Goal: Task Accomplishment & Management: Manage account settings

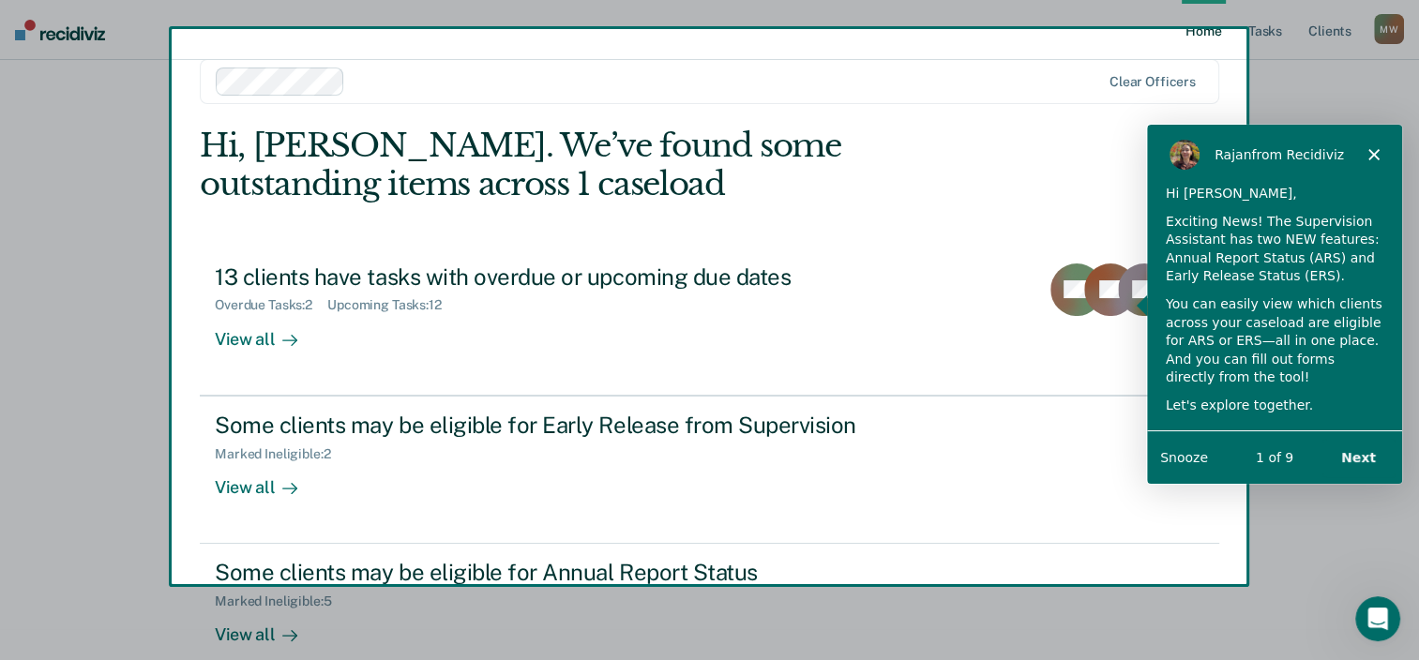
scroll to position [61, 0]
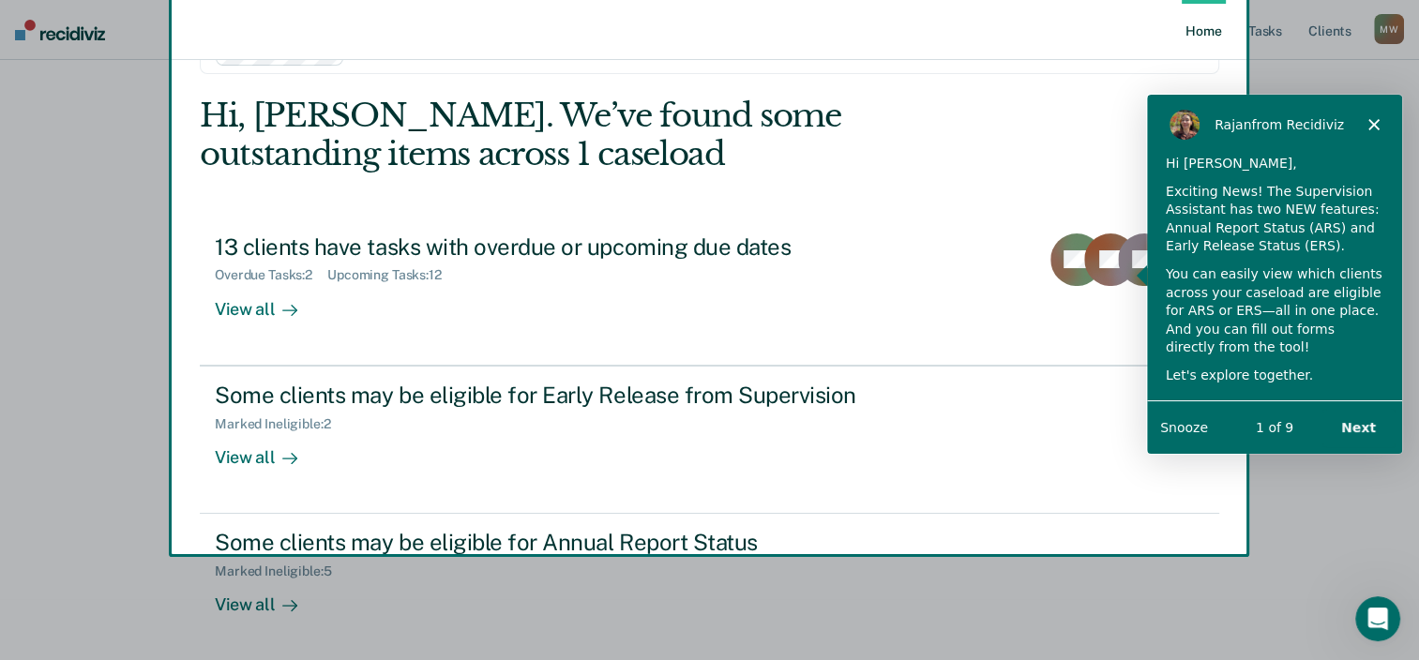
click at [1374, 123] on polygon "Close" at bounding box center [1372, 123] width 11 height 11
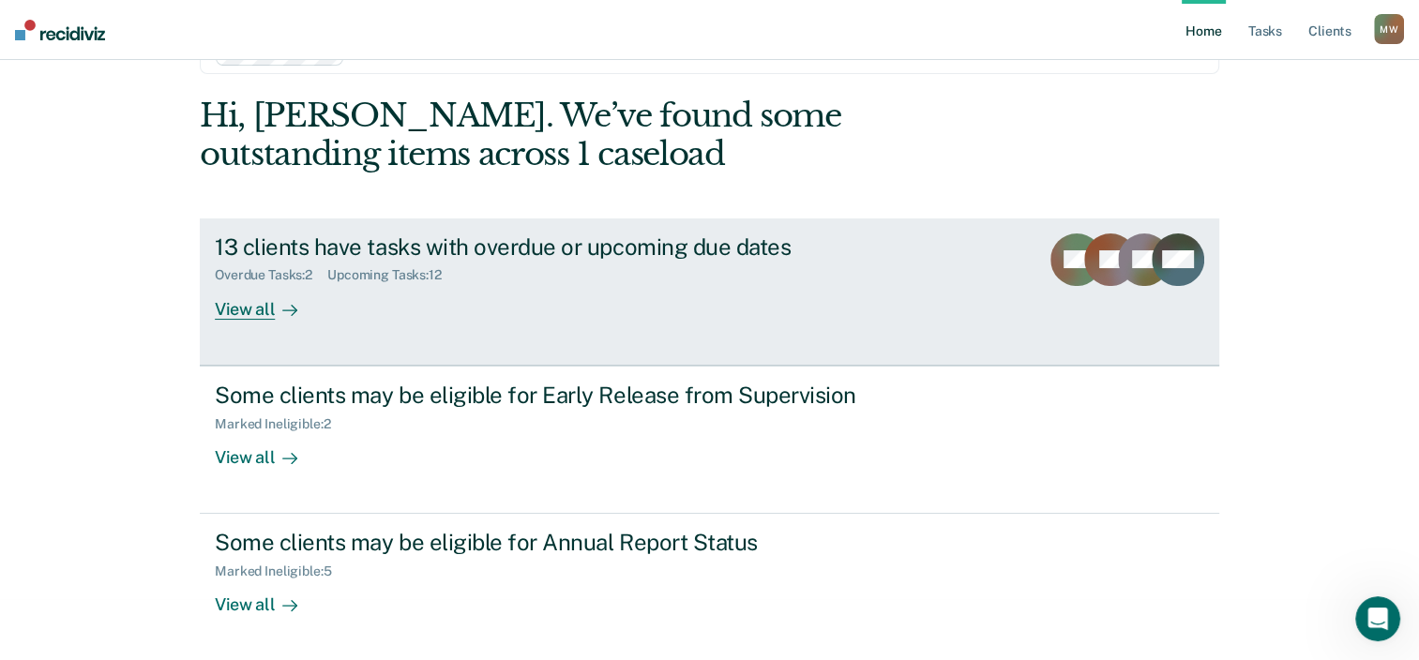
click at [267, 314] on div "View all" at bounding box center [267, 301] width 105 height 37
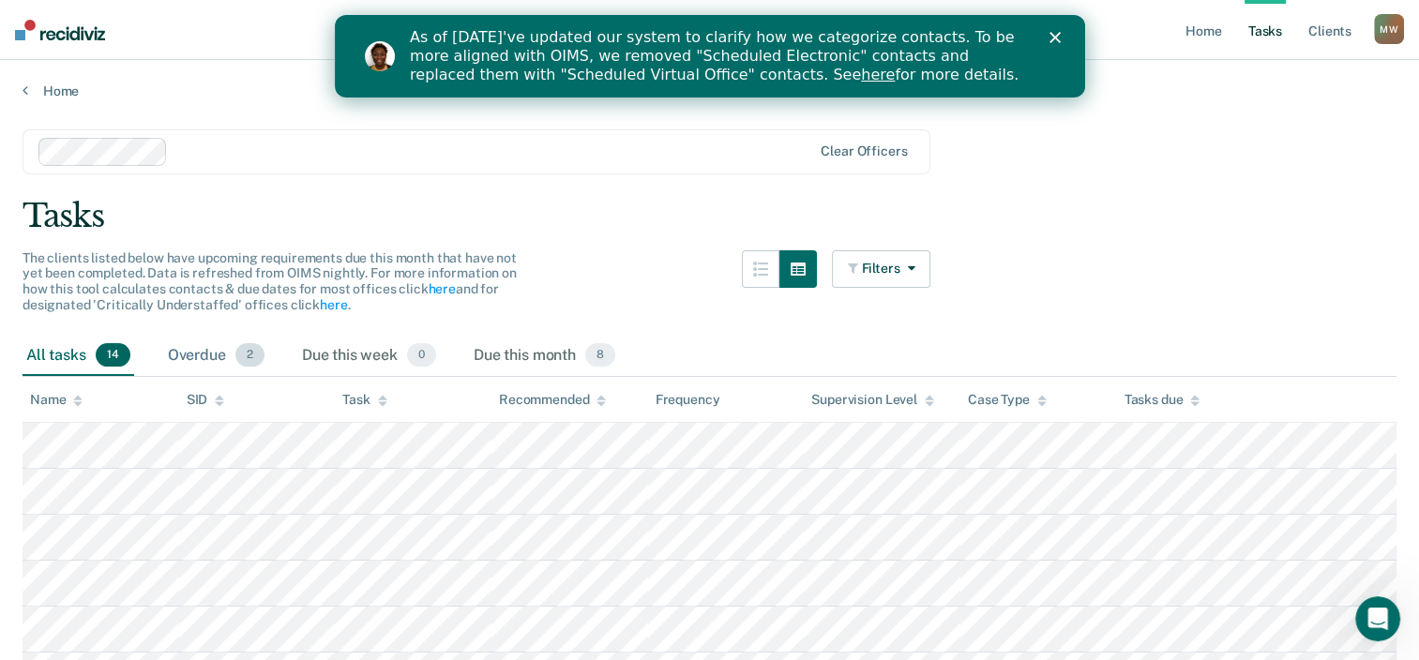
click at [184, 356] on div "Overdue 2" at bounding box center [216, 356] width 104 height 41
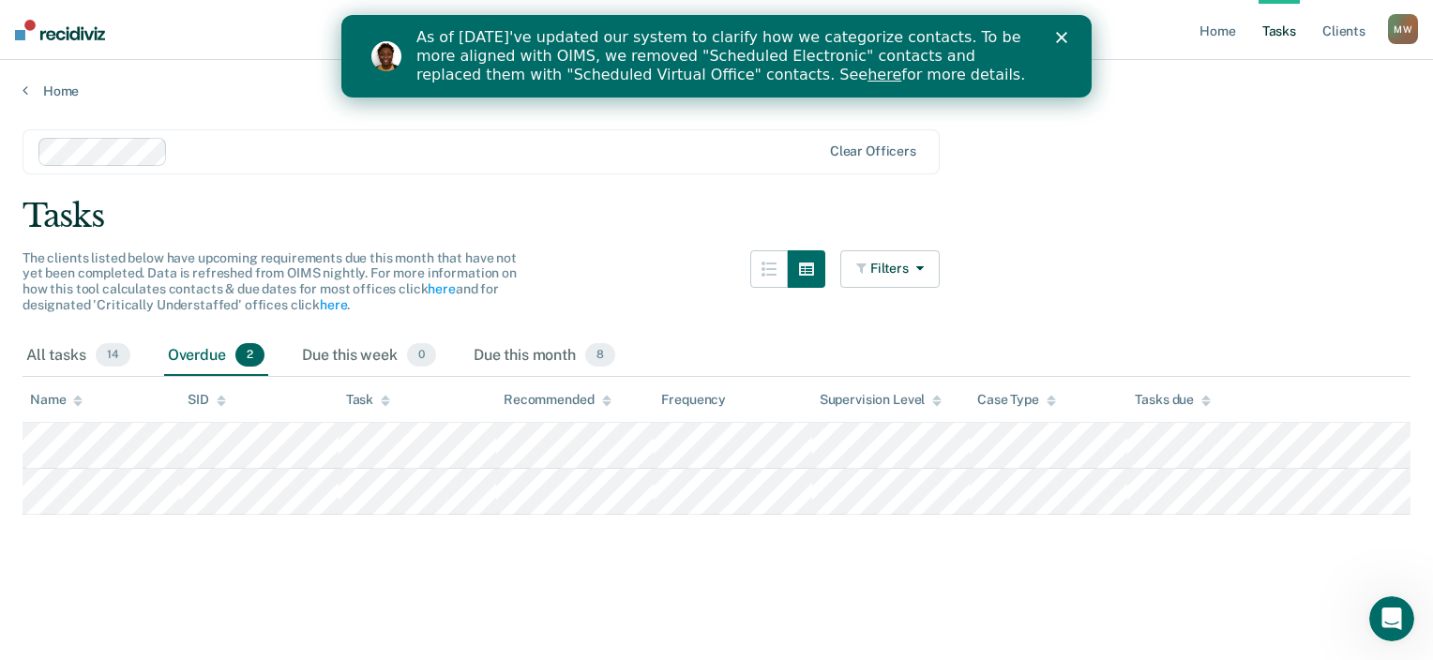
click at [1404, 31] on div "M W" at bounding box center [1403, 29] width 30 height 30
click at [1262, 128] on link "Log Out" at bounding box center [1327, 123] width 151 height 16
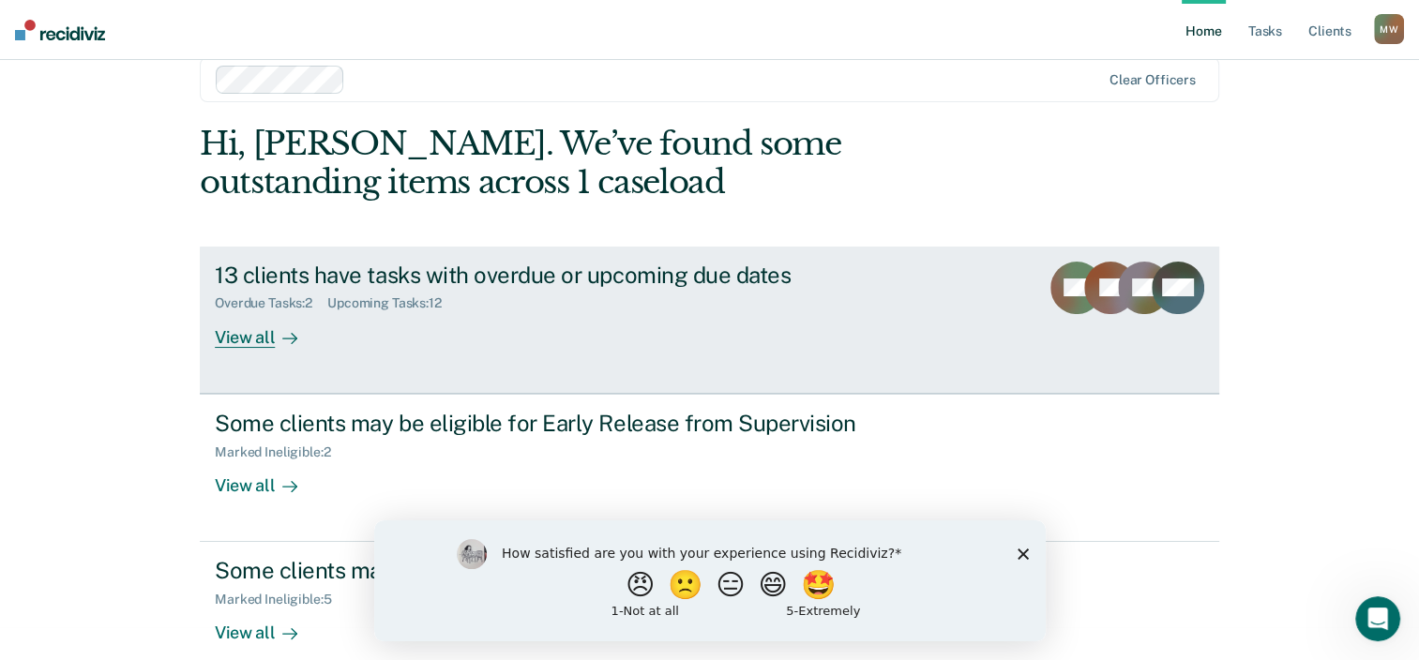
scroll to position [61, 0]
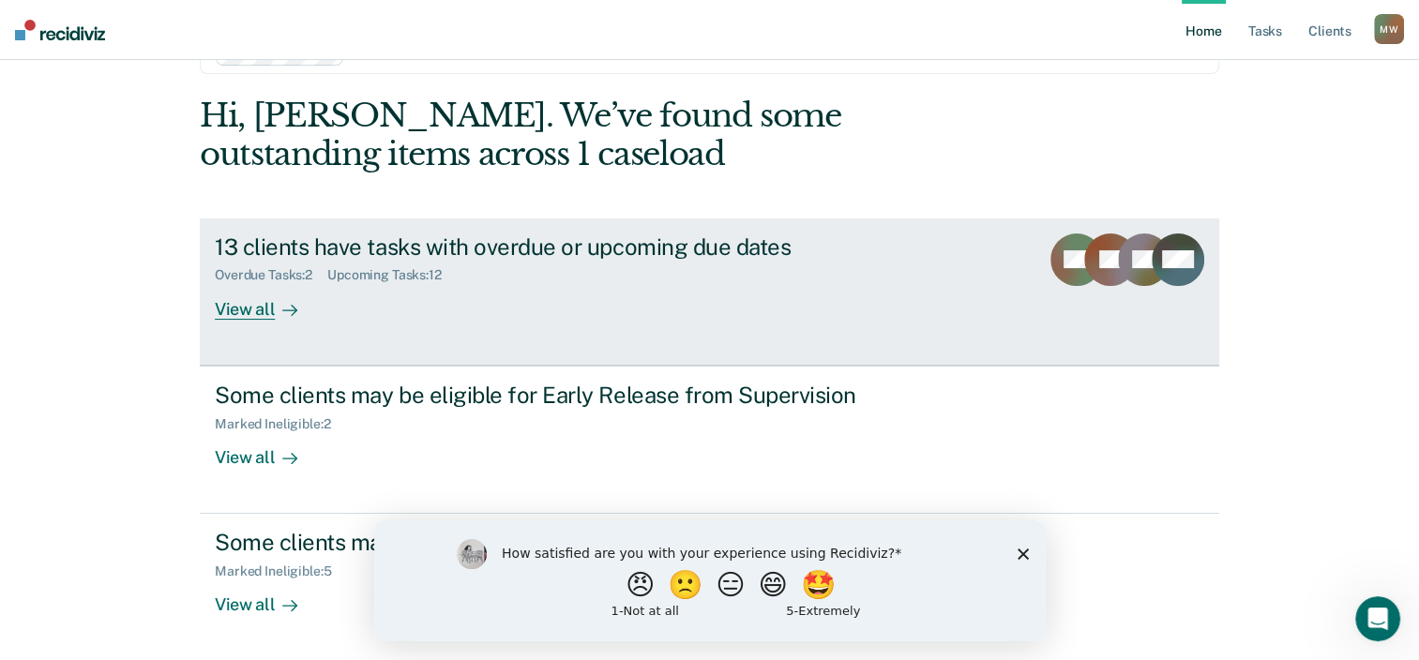
click at [361, 320] on link "13 clients have tasks with overdue or upcoming due dates Overdue Tasks : 2 Upco…" at bounding box center [709, 291] width 1019 height 147
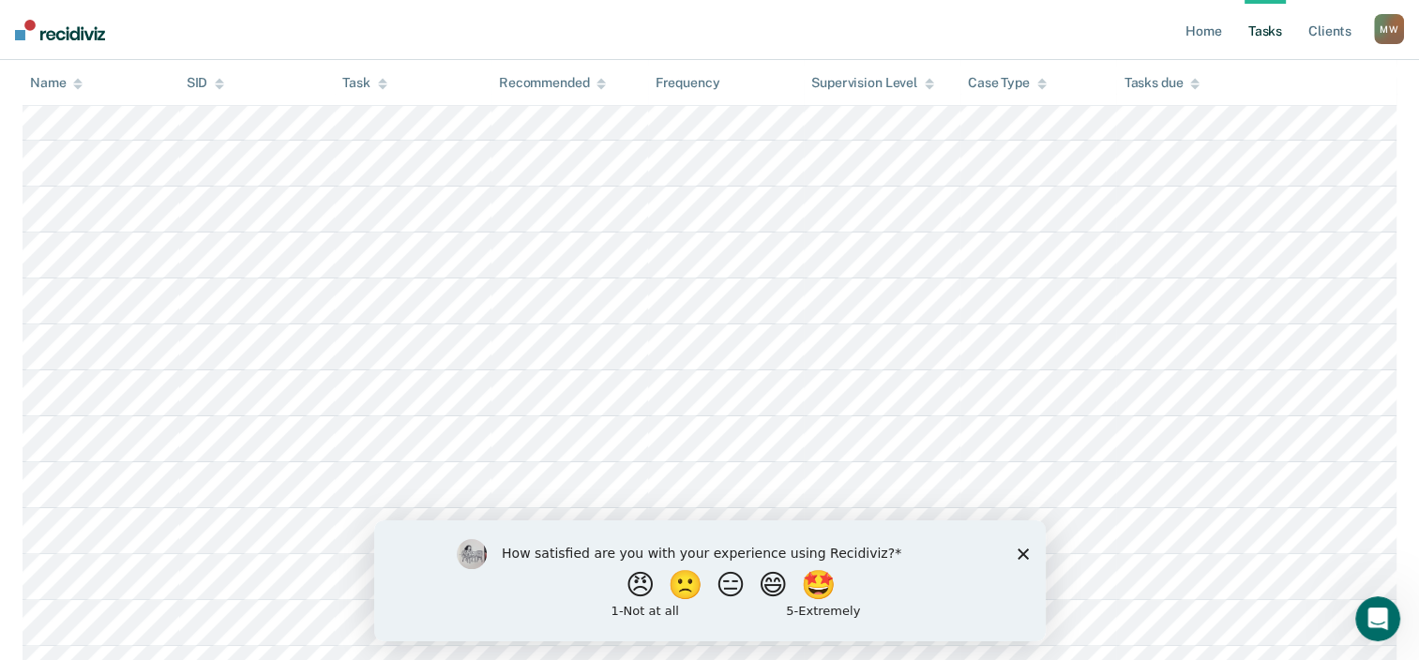
scroll to position [375, 0]
click at [1028, 563] on div "How satisfied are you with your experience using Recidiviz? 😠 🙁 😑 😄 🤩 1 - Not a…" at bounding box center [708, 579] width 671 height 121
click at [1022, 553] on polygon "Close survey" at bounding box center [1021, 553] width 11 height 11
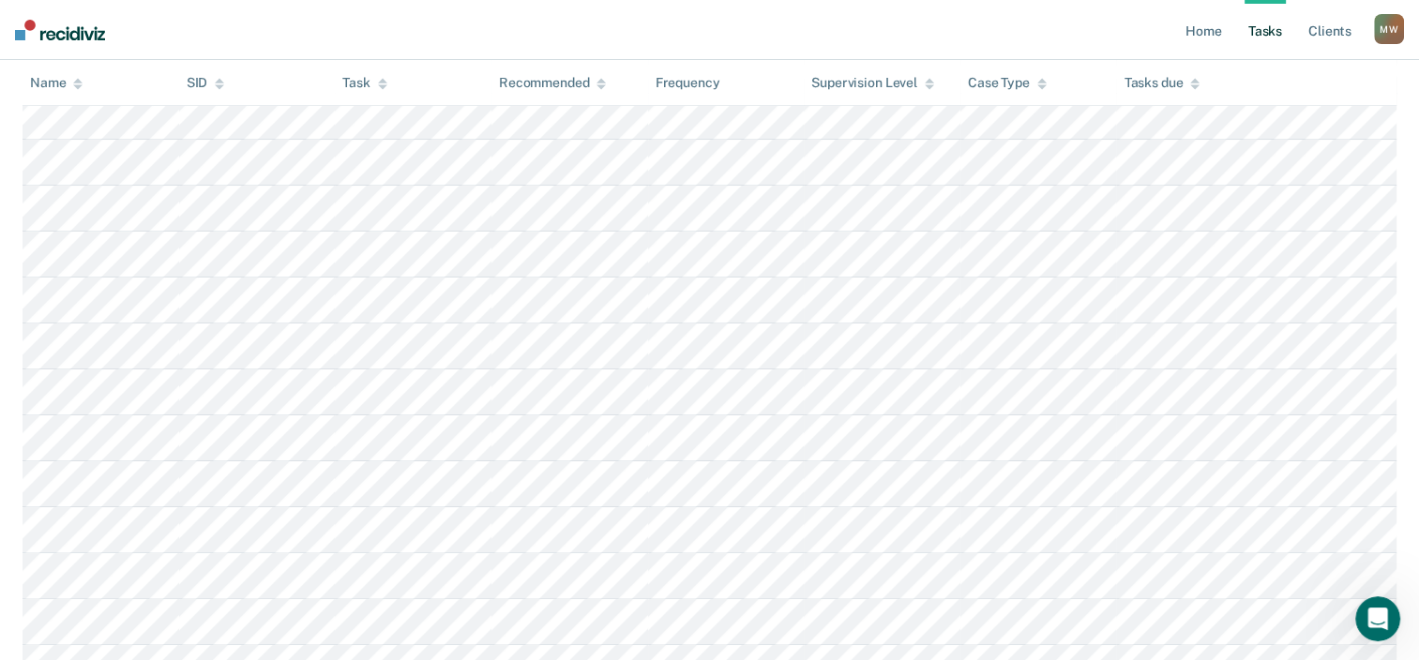
click at [601, 86] on icon at bounding box center [600, 86] width 9 height 5
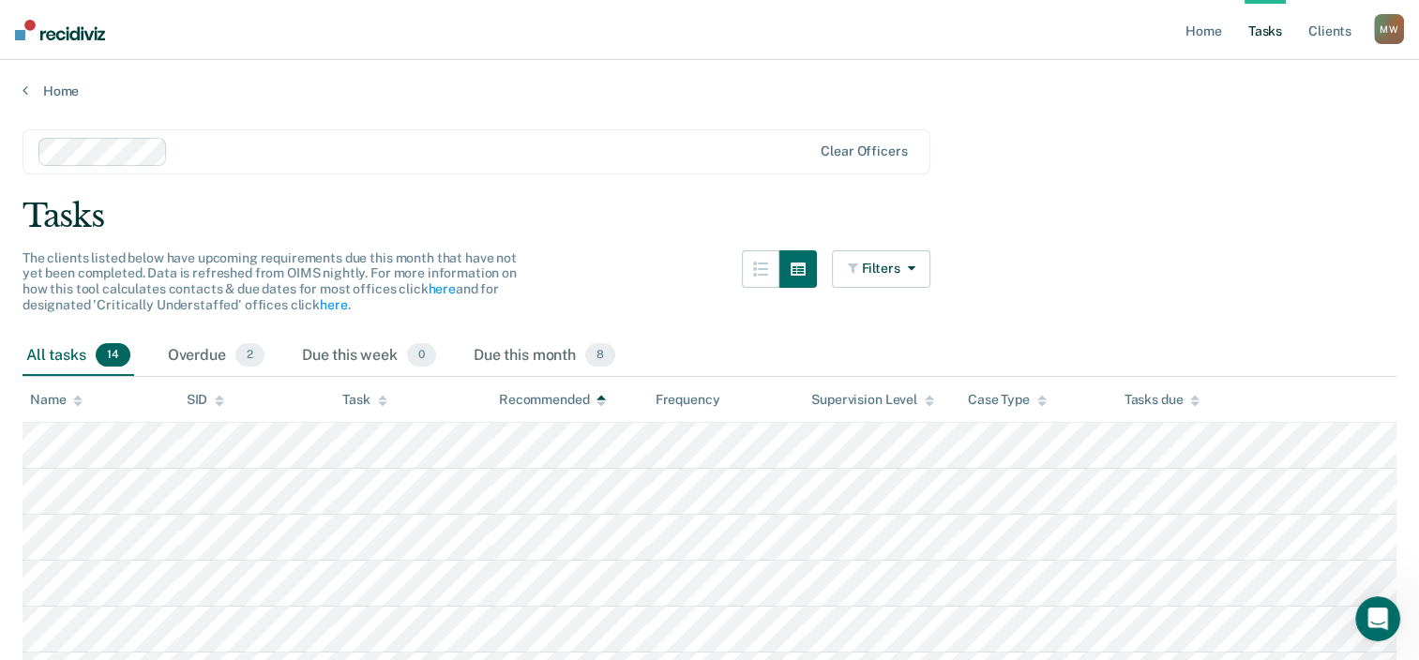
click at [934, 399] on th "Supervision Level" at bounding box center [882, 400] width 157 height 46
click at [925, 399] on icon at bounding box center [929, 401] width 9 height 12
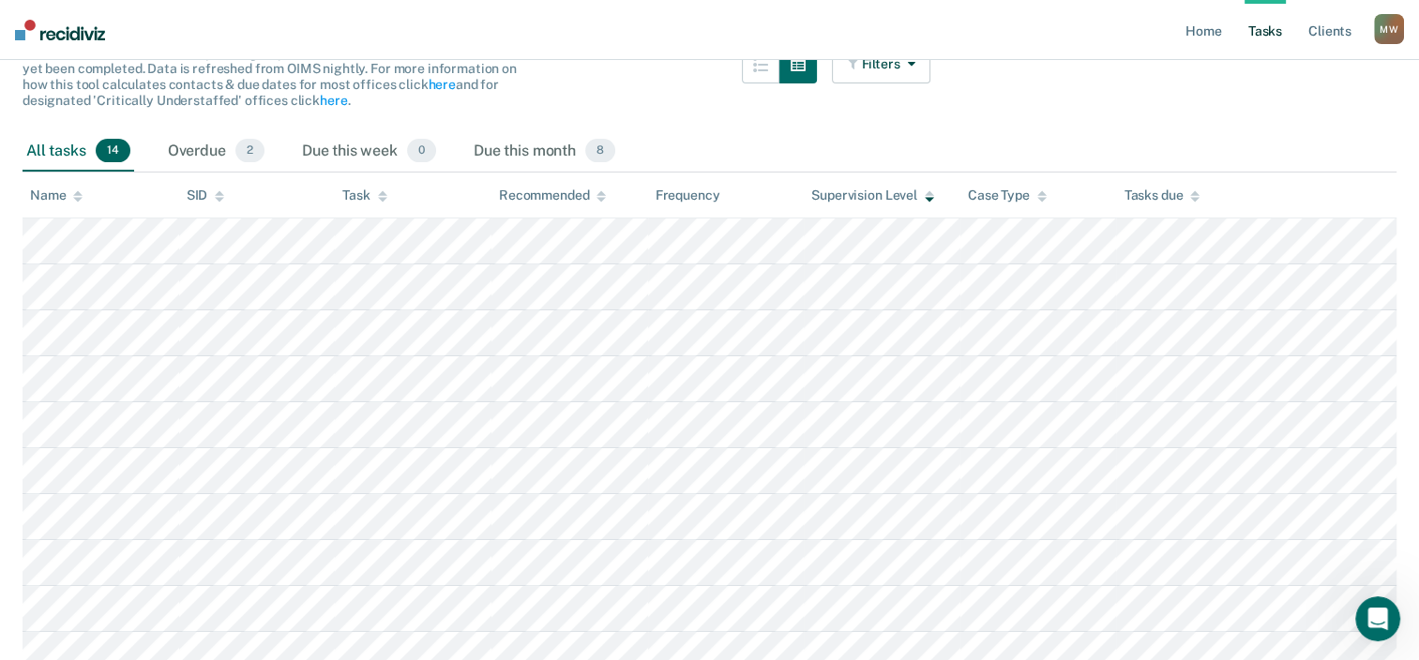
scroll to position [172, 0]
